Goal: Find specific fact: Find contact information

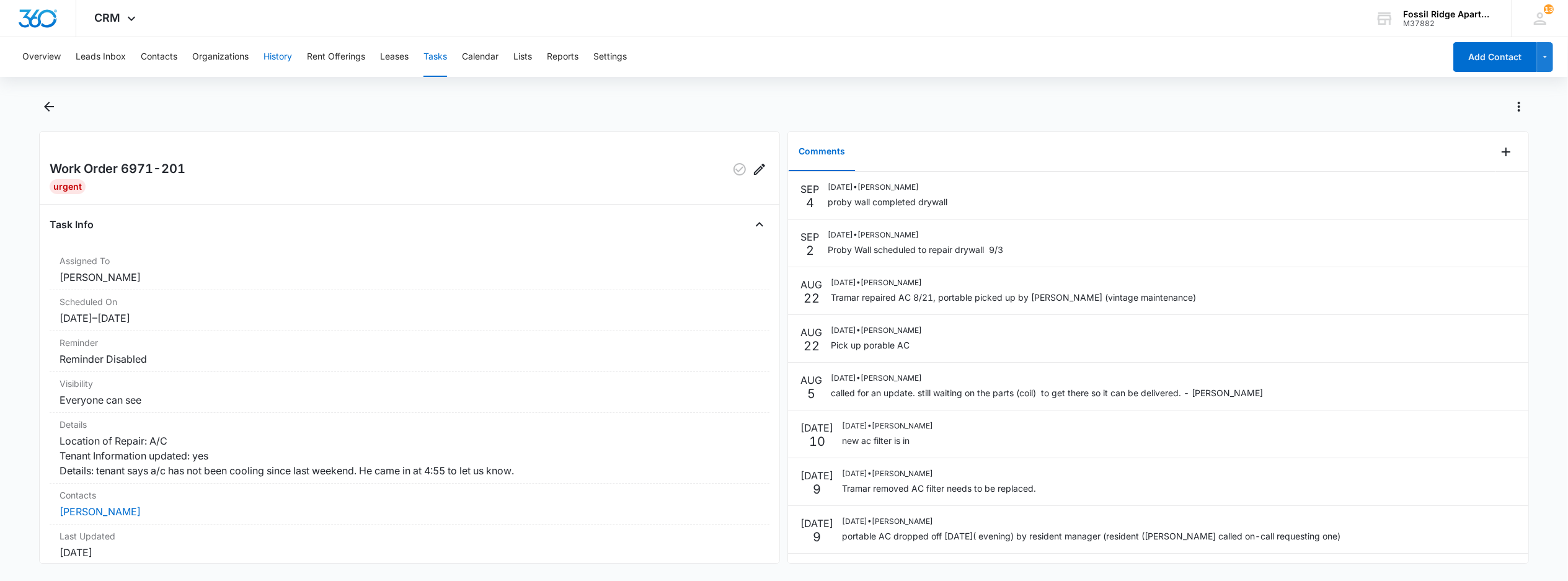
click at [277, 48] on button "History" at bounding box center [277, 56] width 28 height 39
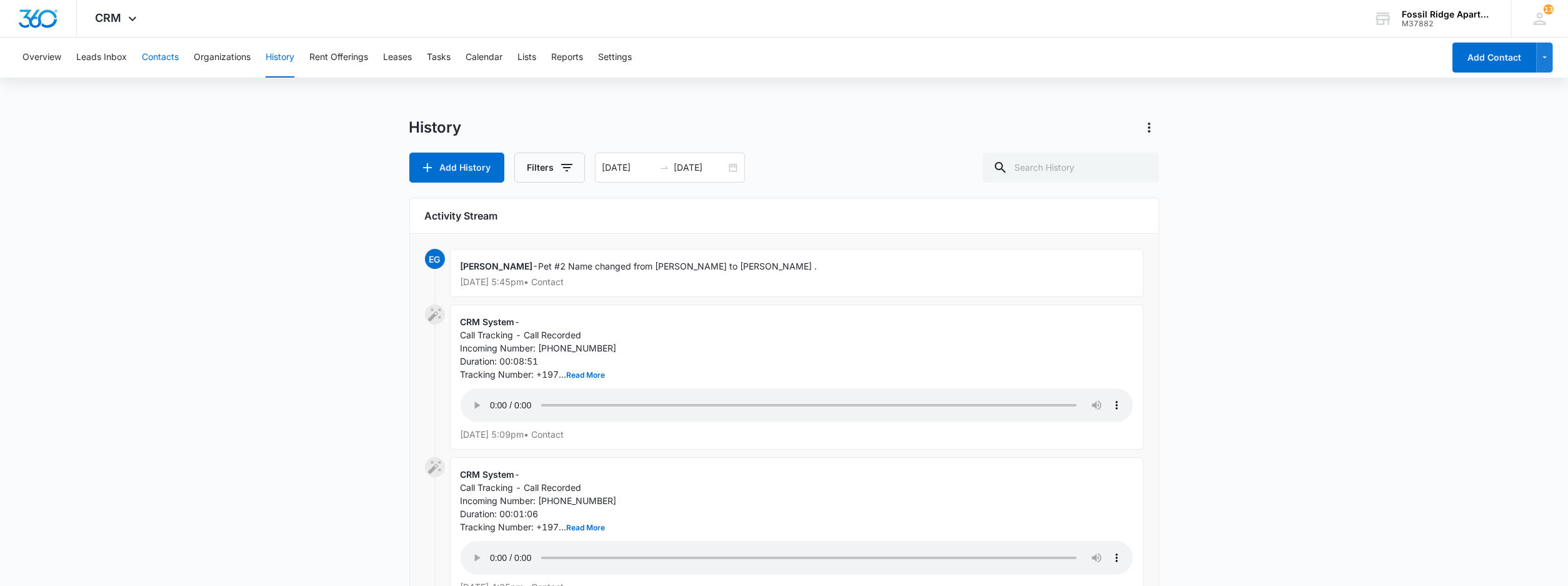
click at [166, 64] on button "Contacts" at bounding box center [160, 57] width 36 height 40
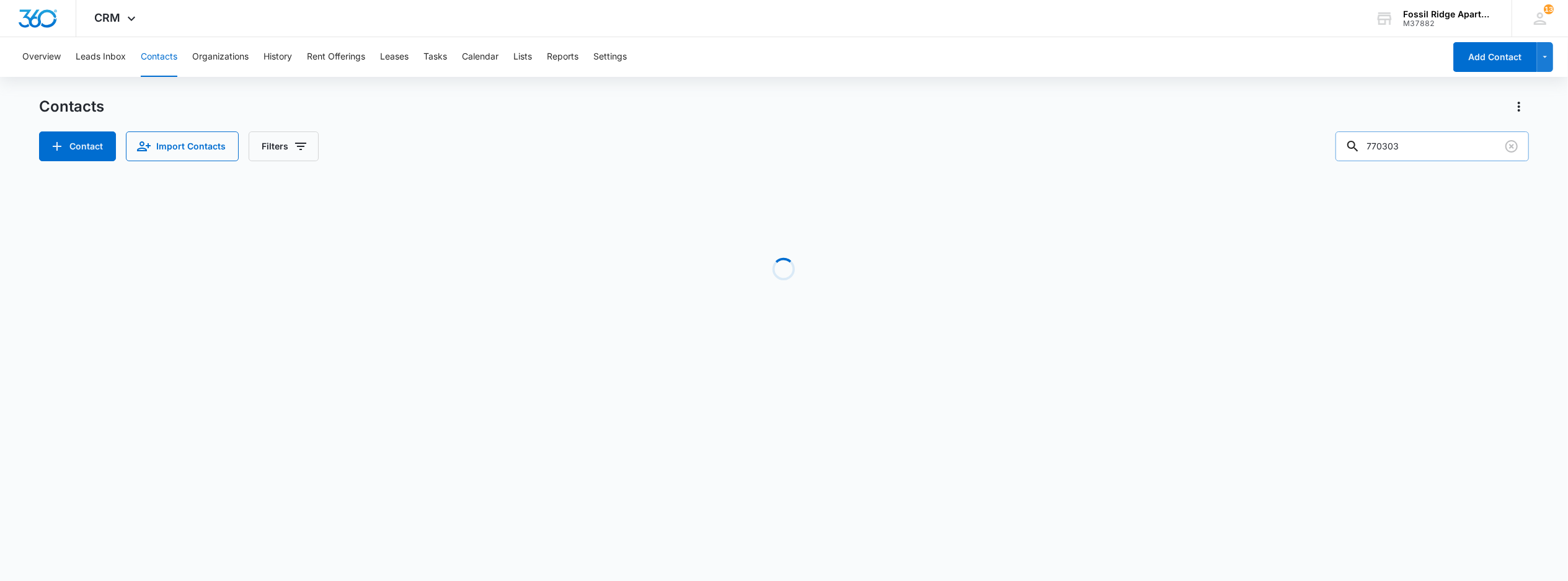
click at [1440, 145] on input "770303" at bounding box center [1432, 145] width 194 height 30
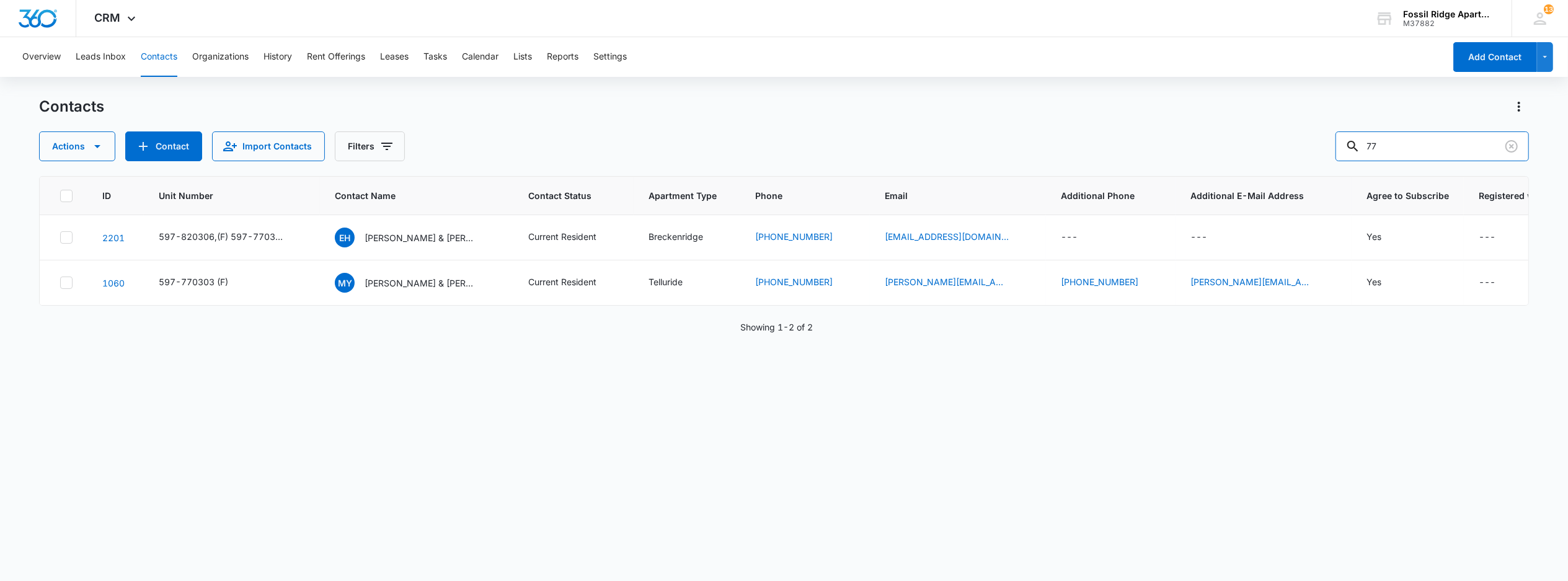
type input "7"
type input "971303"
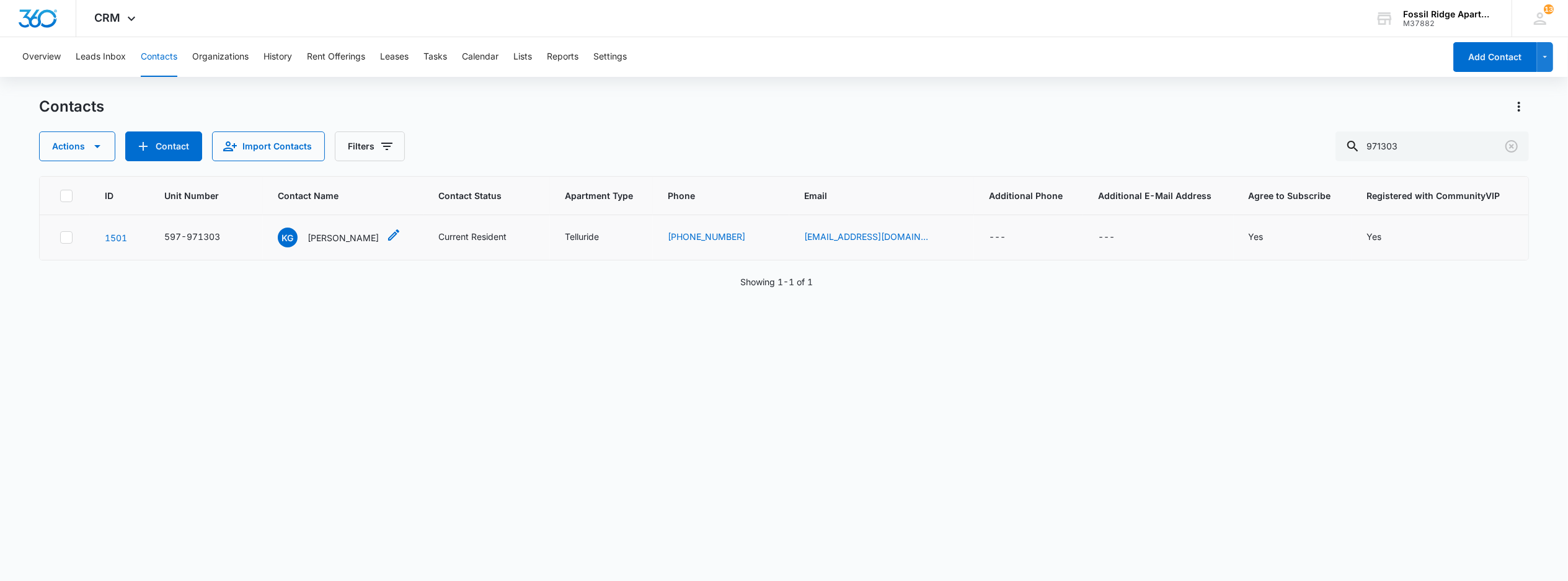
click at [343, 234] on p "[PERSON_NAME]" at bounding box center [343, 238] width 72 height 13
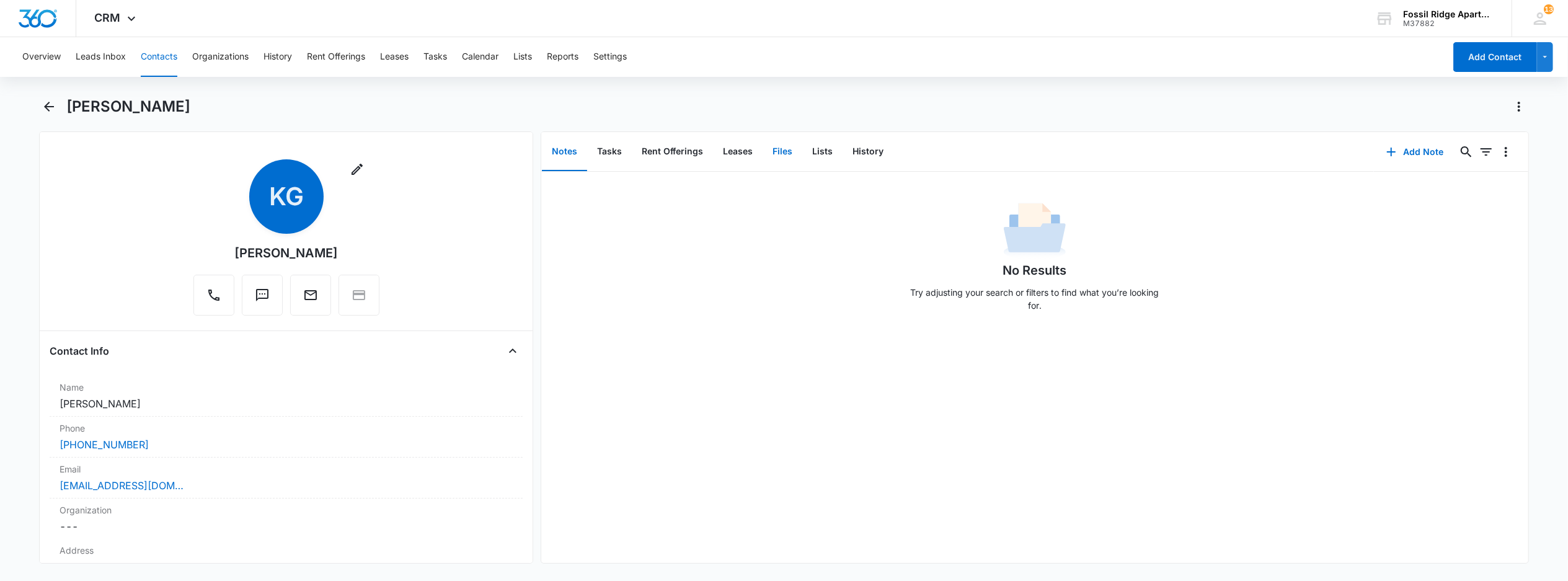
click at [774, 157] on button "Files" at bounding box center [782, 152] width 39 height 39
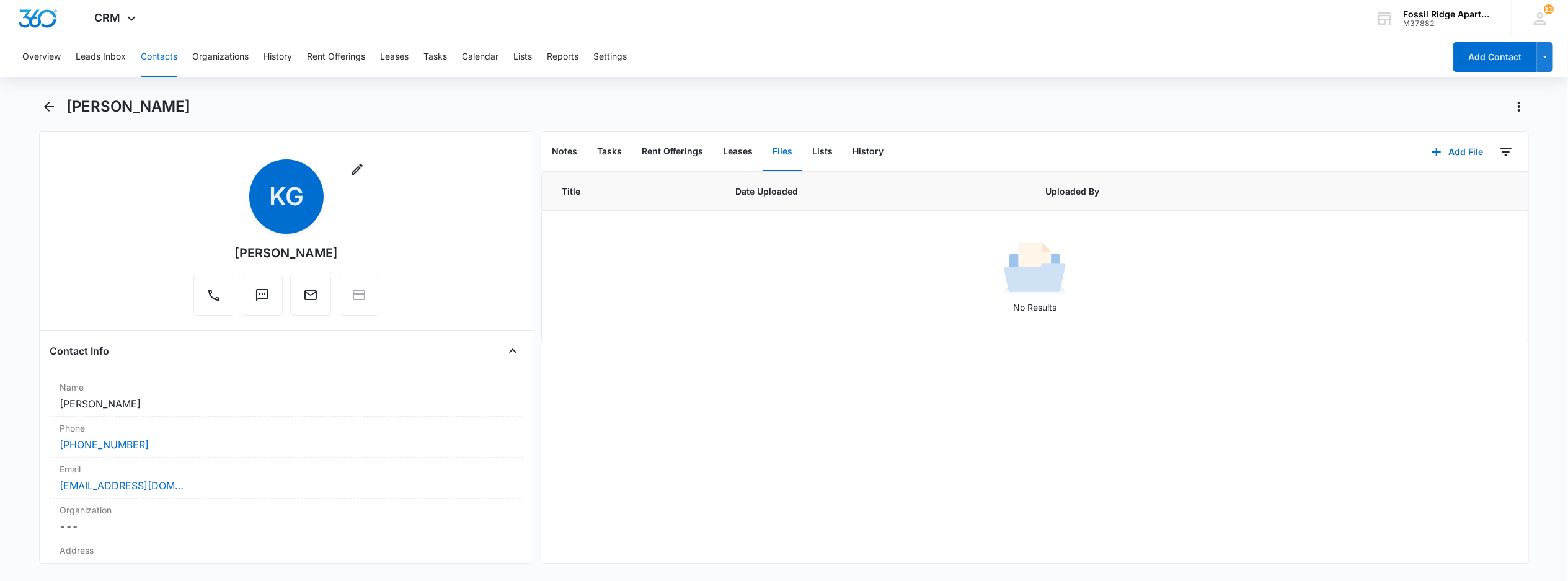
click at [692, 100] on div "[PERSON_NAME]" at bounding box center [798, 106] width 1463 height 20
click at [434, 64] on button "Tasks" at bounding box center [435, 56] width 23 height 39
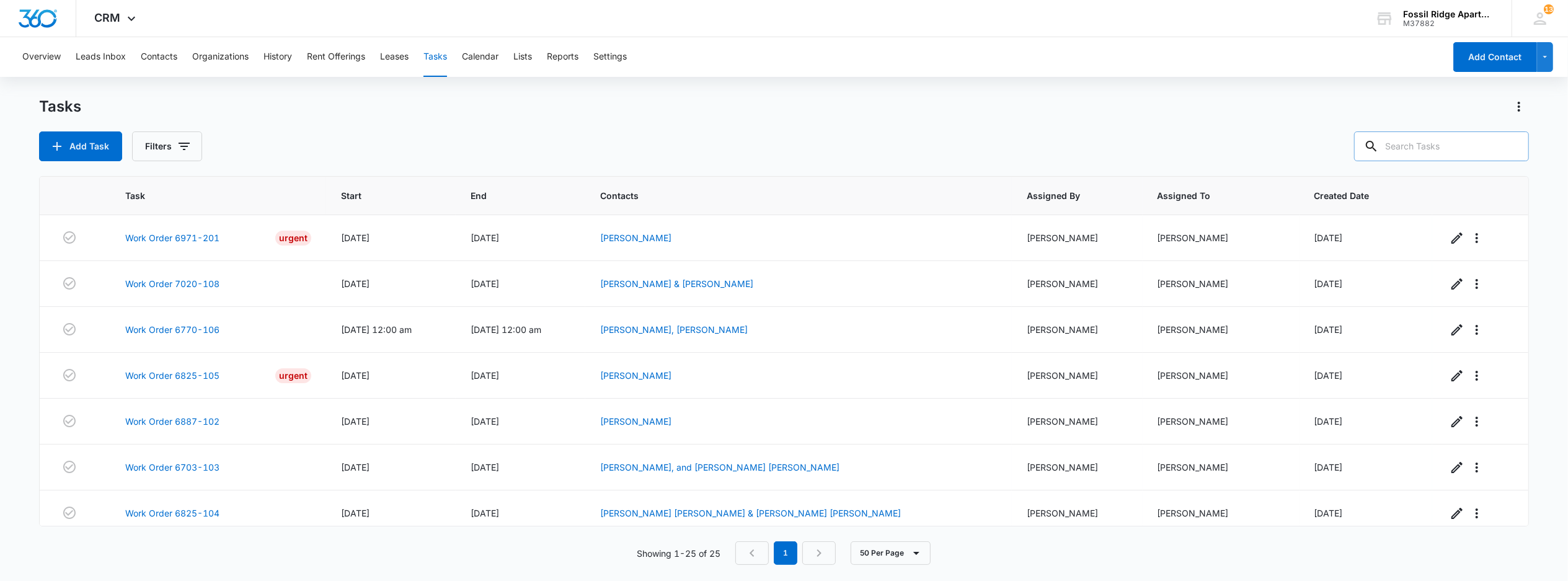
click at [1435, 144] on input "text" at bounding box center [1441, 145] width 174 height 30
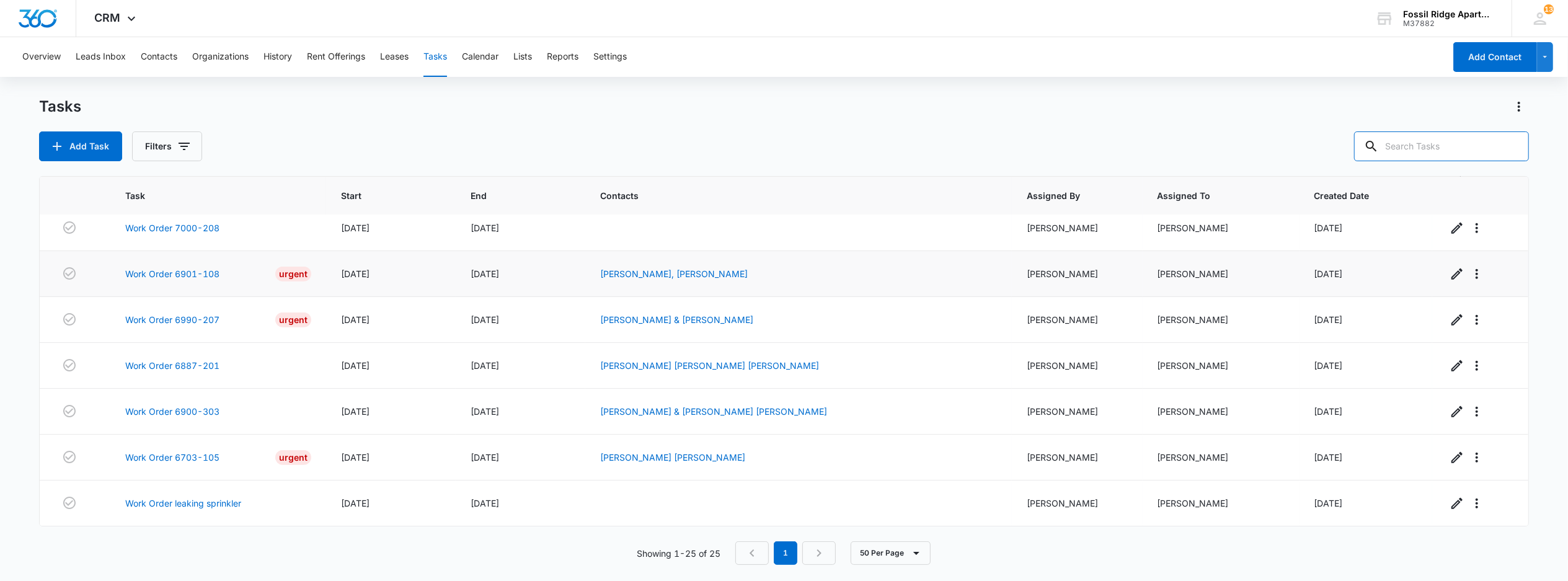
scroll to position [865, 0]
click at [188, 316] on link "Work Order 6990-207" at bounding box center [172, 319] width 94 height 13
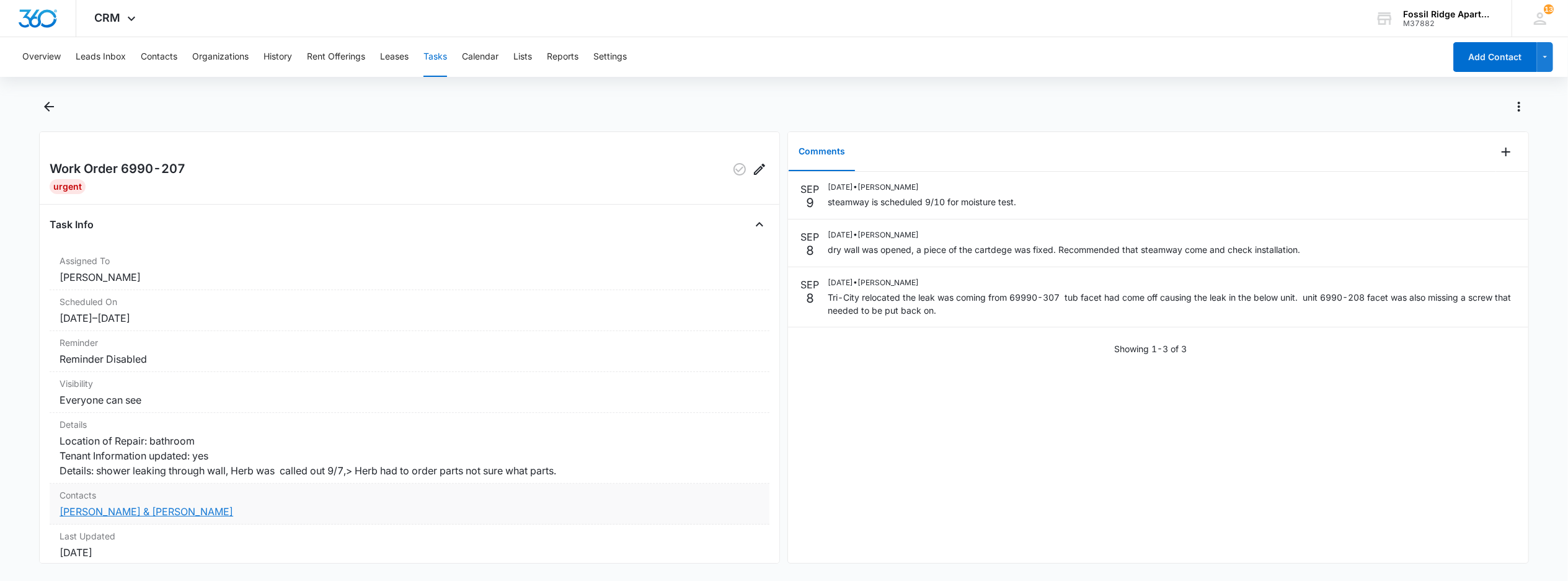
click at [76, 518] on link "[PERSON_NAME] & [PERSON_NAME]" at bounding box center [146, 510] width 174 height 12
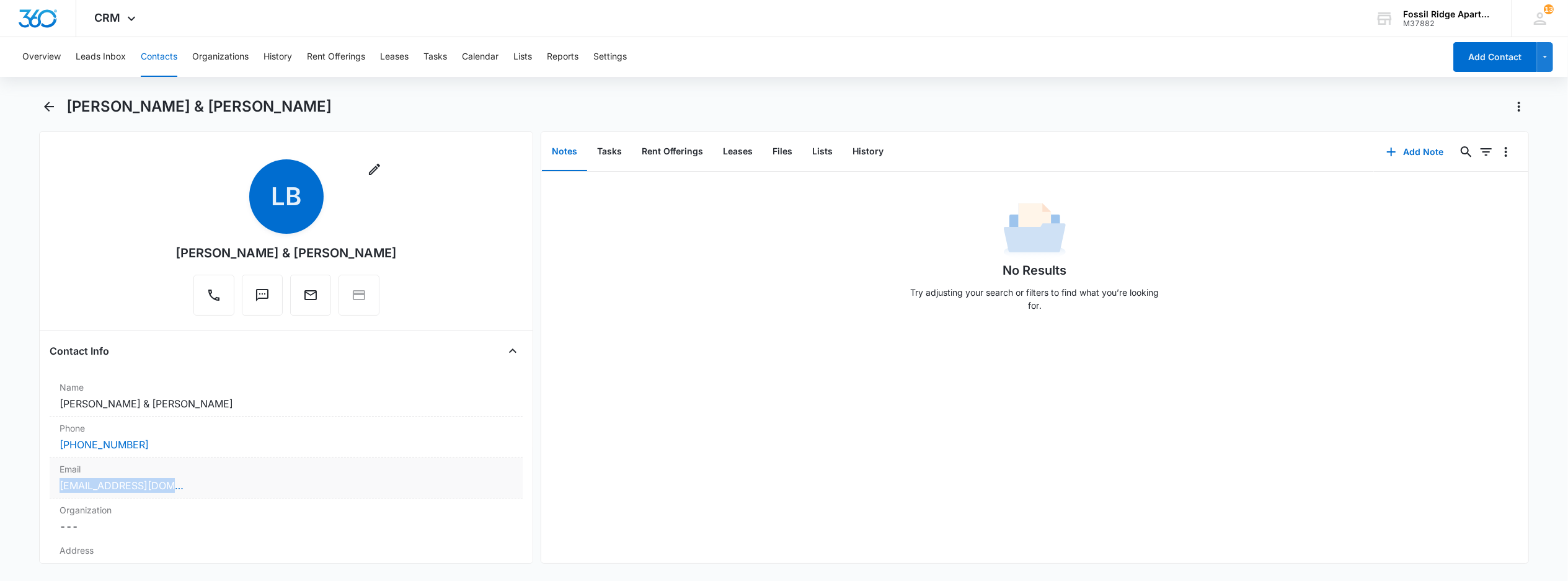
drag, startPoint x: 184, startPoint y: 484, endPoint x: 50, endPoint y: 489, distance: 134.1
click at [50, 489] on div "Email Cancel Save Changes [EMAIL_ADDRESS][DOMAIN_NAME]" at bounding box center [286, 477] width 473 height 41
copy link "[EMAIL_ADDRESS][DOMAIN_NAME]"
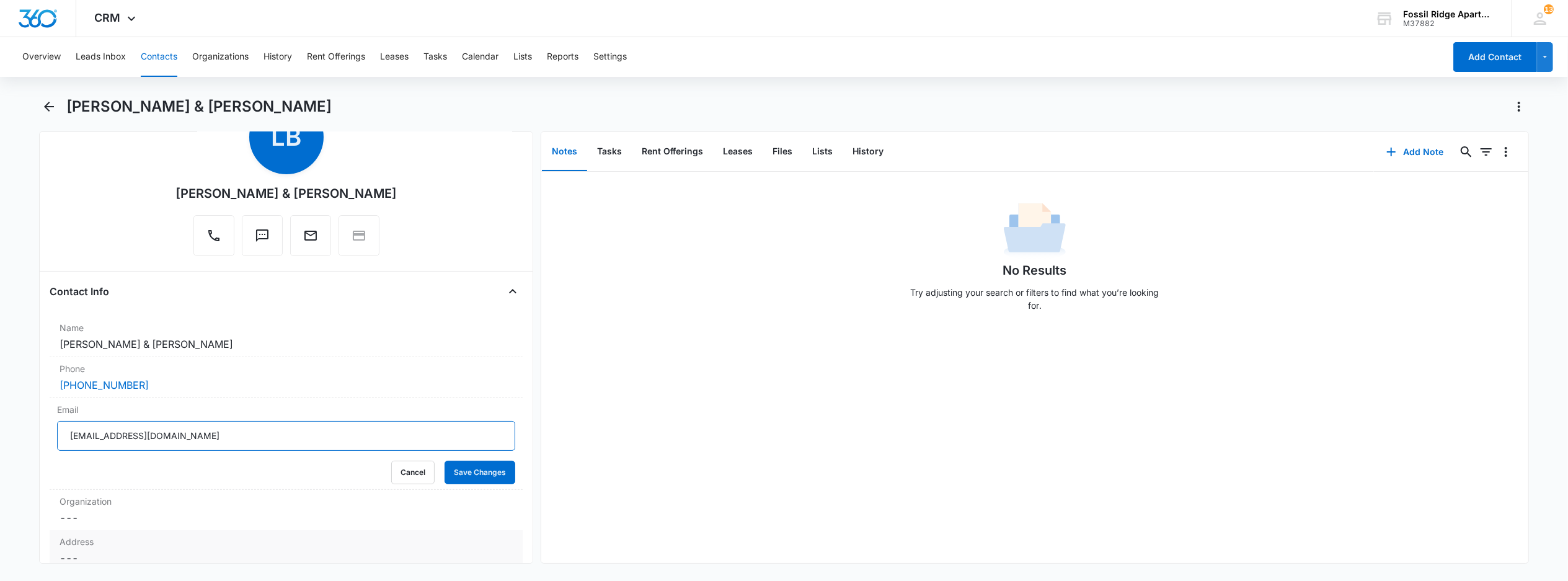
scroll to position [77, 0]
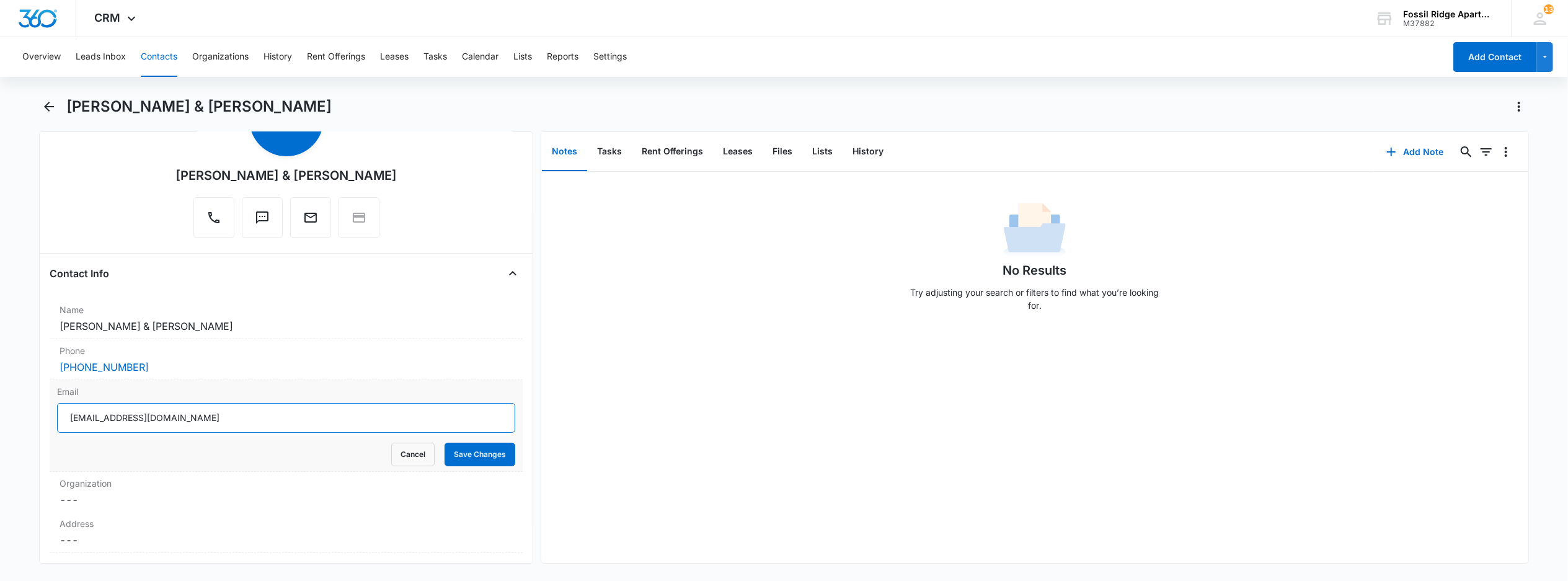
drag, startPoint x: 177, startPoint y: 498, endPoint x: 57, endPoint y: 432, distance: 137.0
click at [57, 432] on div "[EMAIL_ADDRESS][DOMAIN_NAME]" at bounding box center [286, 417] width 458 height 30
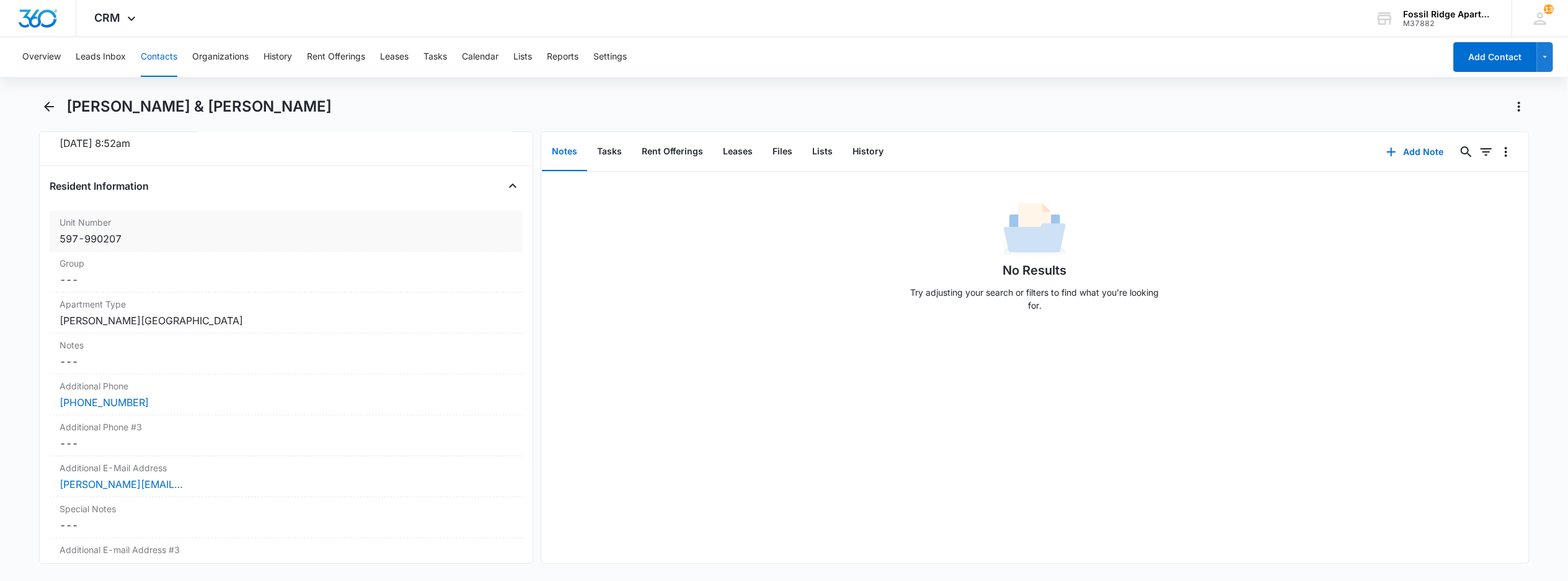
scroll to position [937, 0]
click at [619, 142] on button "Tasks" at bounding box center [610, 152] width 45 height 39
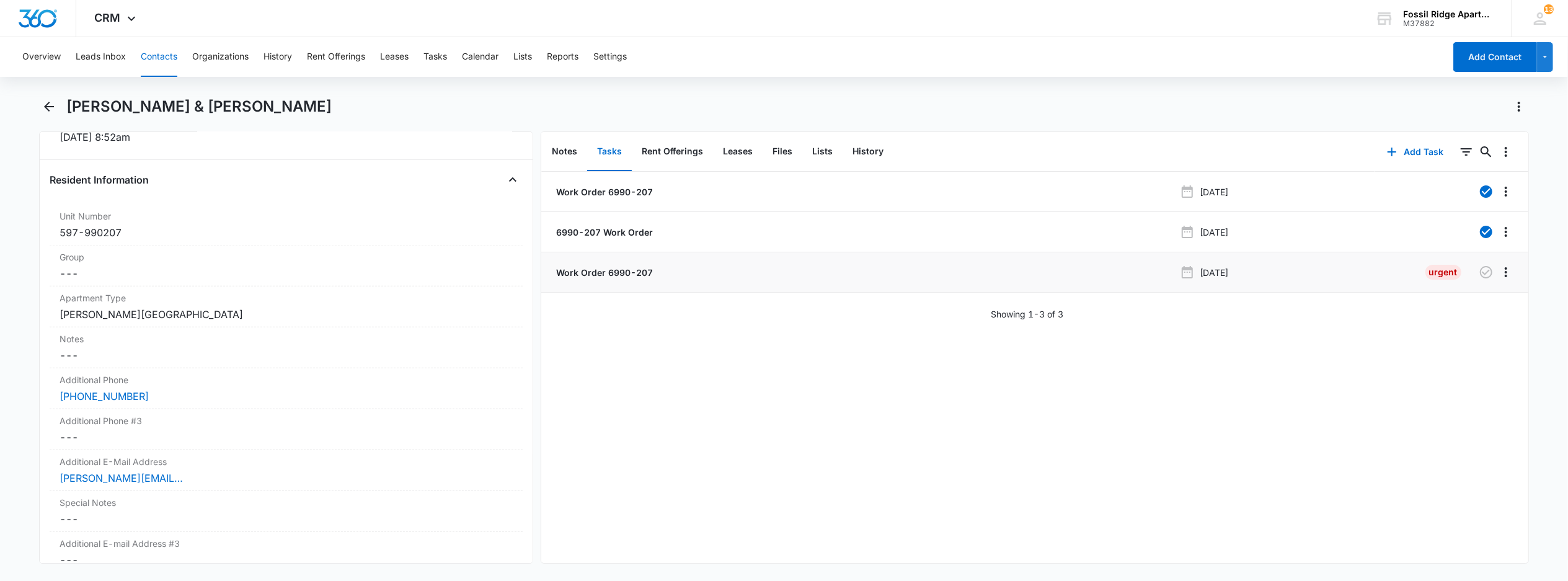
click at [568, 268] on p "Work Order 6990-207" at bounding box center [603, 272] width 99 height 13
